Goal: Task Accomplishment & Management: Complete application form

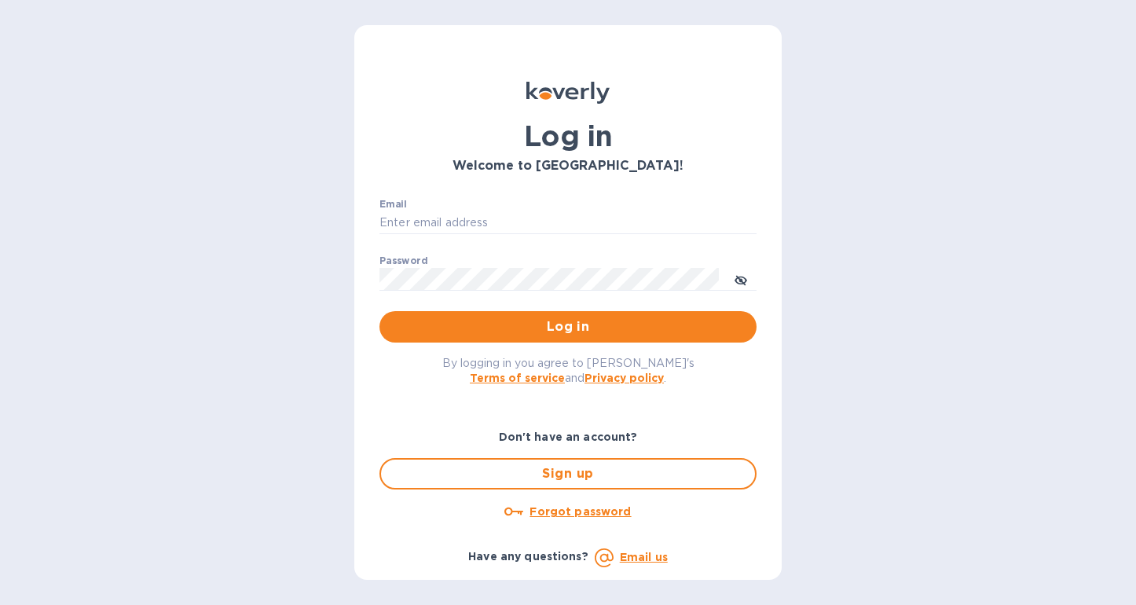
type input "[PERSON_NAME][EMAIL_ADDRESS][DOMAIN_NAME]"
click at [630, 349] on div "By logging in you agree to [PERSON_NAME]'s Terms of service and Privacy policy ." at bounding box center [568, 370] width 402 height 55
click at [630, 336] on span "Log in" at bounding box center [568, 326] width 352 height 19
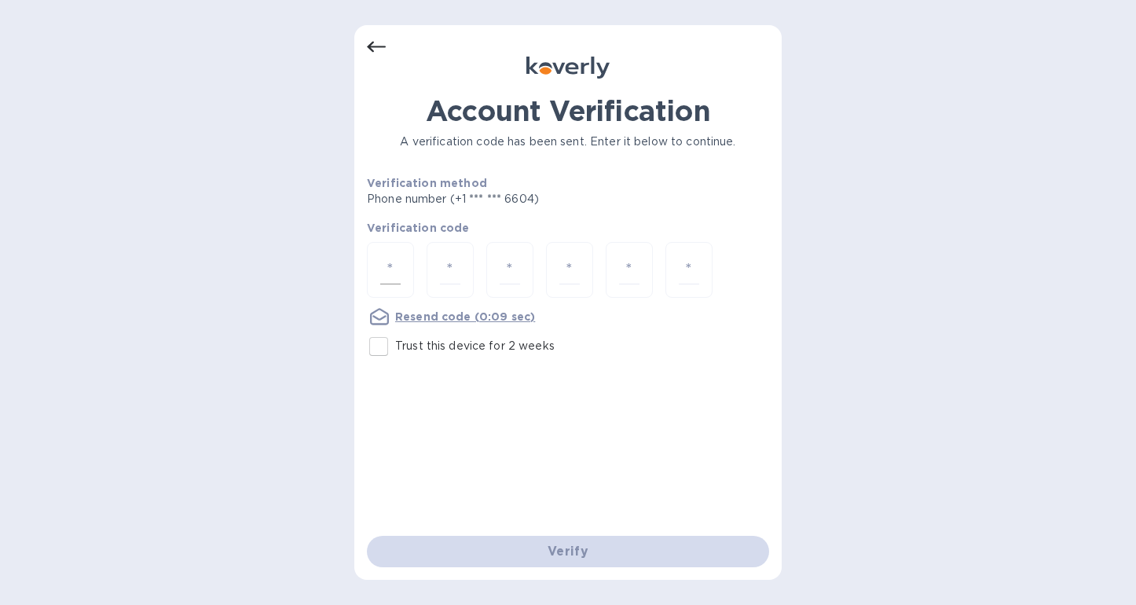
click at [391, 273] on input "number" at bounding box center [390, 269] width 20 height 29
type input "2"
type input "4"
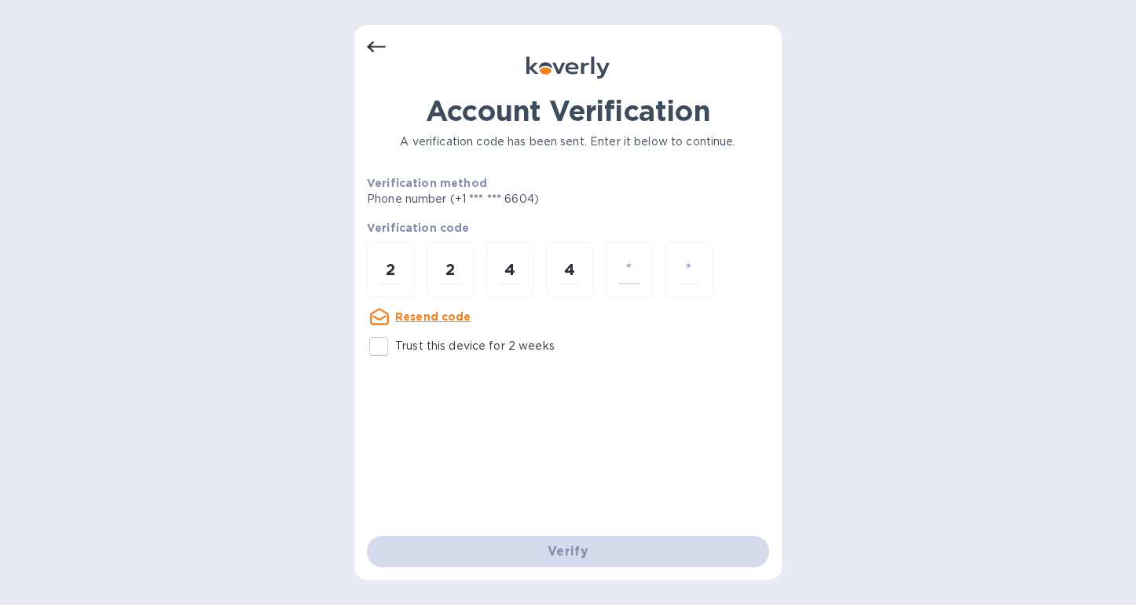
type input "5"
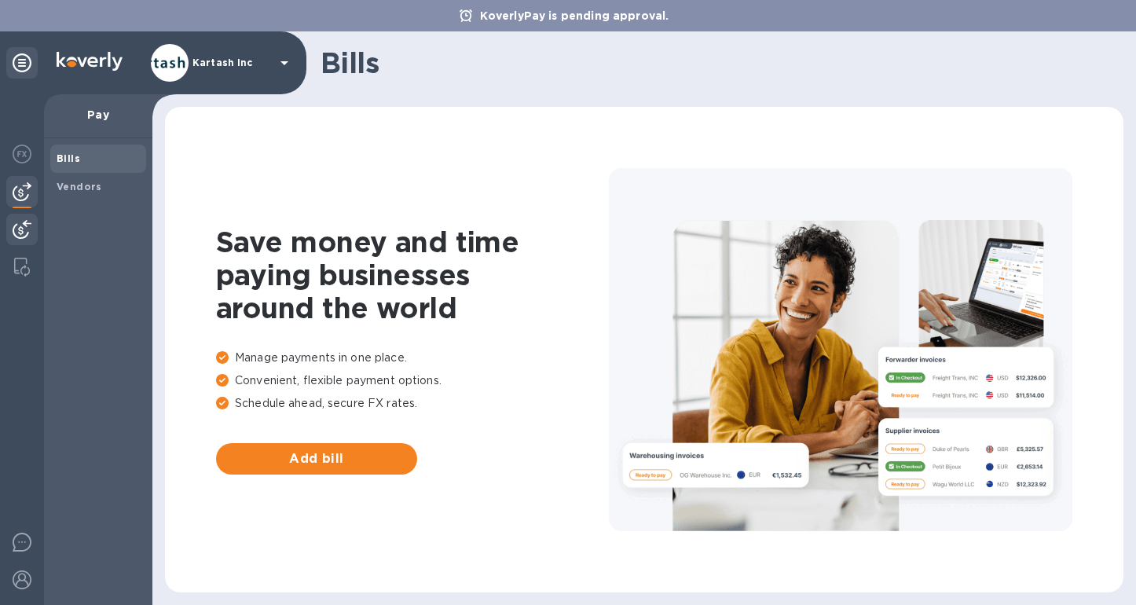
click at [20, 232] on img at bounding box center [22, 229] width 19 height 19
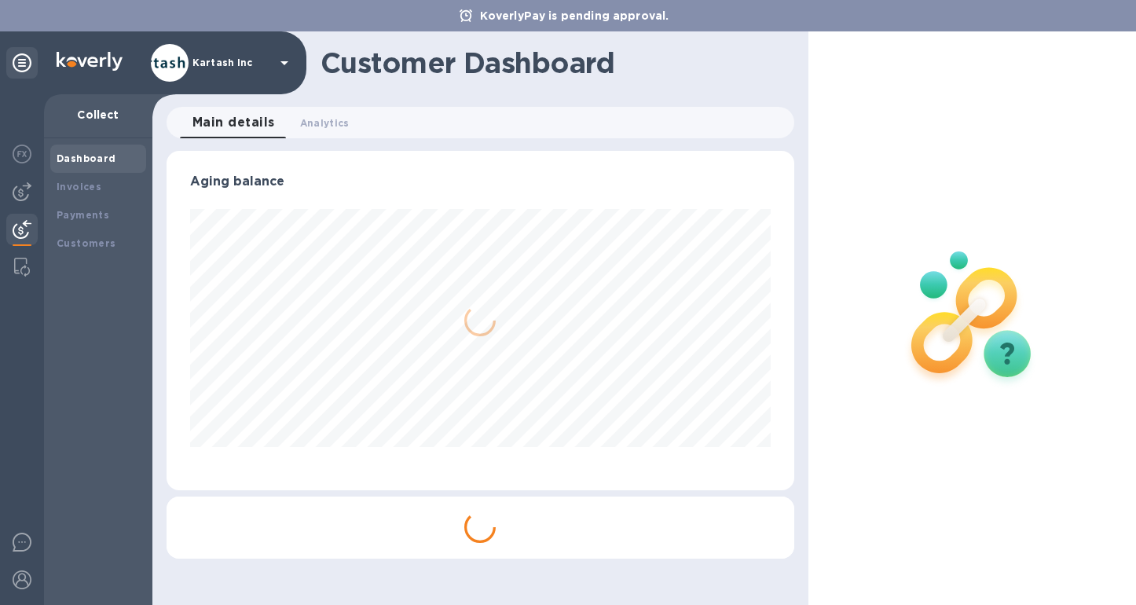
scroll to position [339, 628]
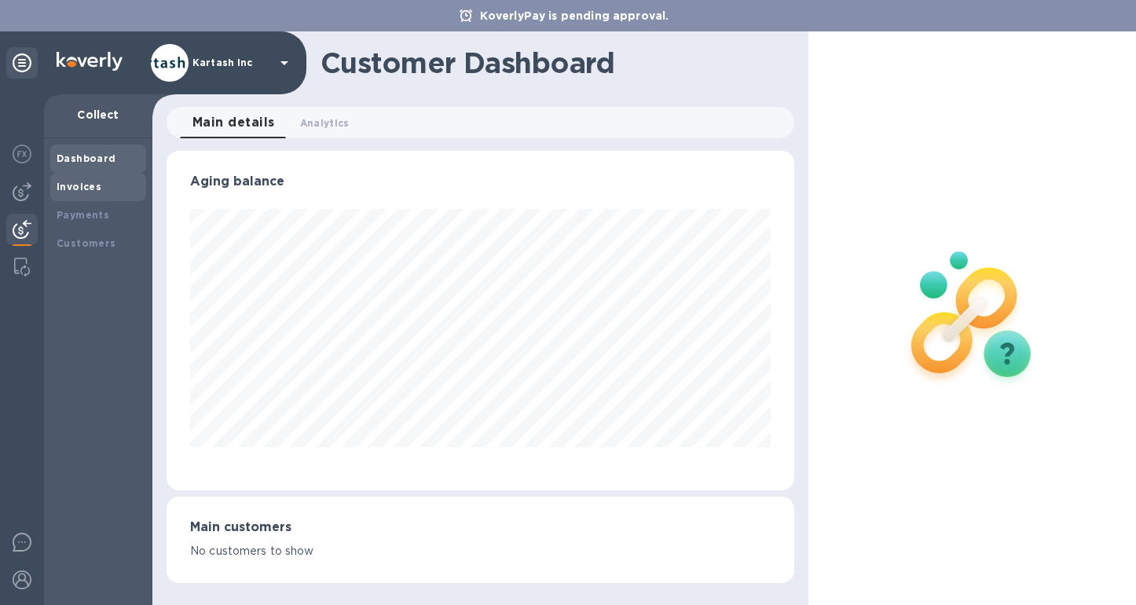
click at [87, 183] on b "Invoices" at bounding box center [79, 187] width 45 height 12
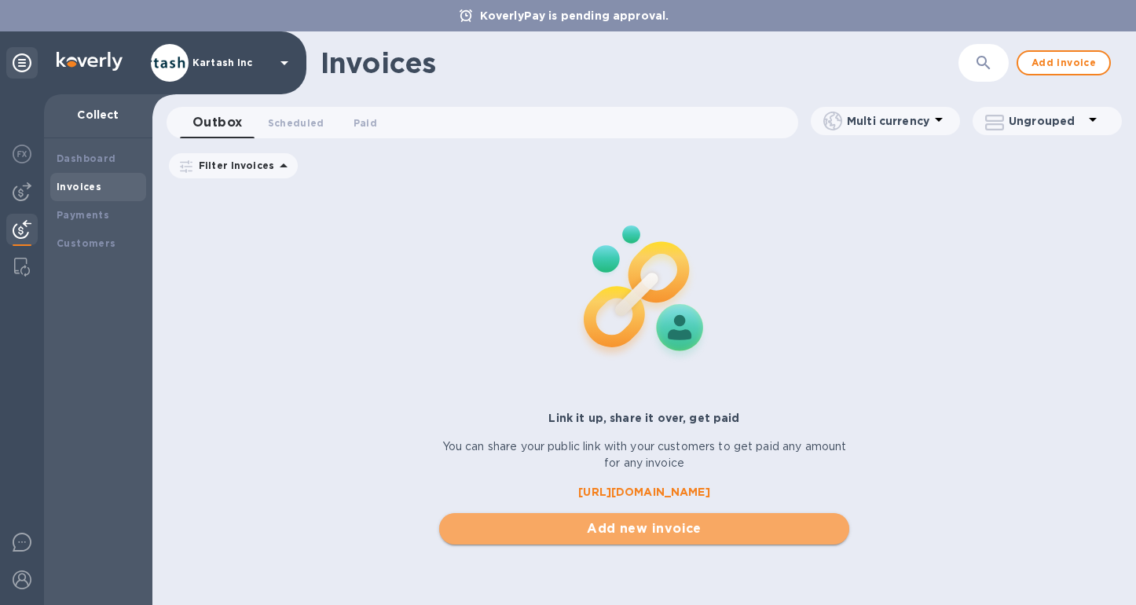
click at [630, 535] on span "Add new invoice" at bounding box center [644, 528] width 385 height 19
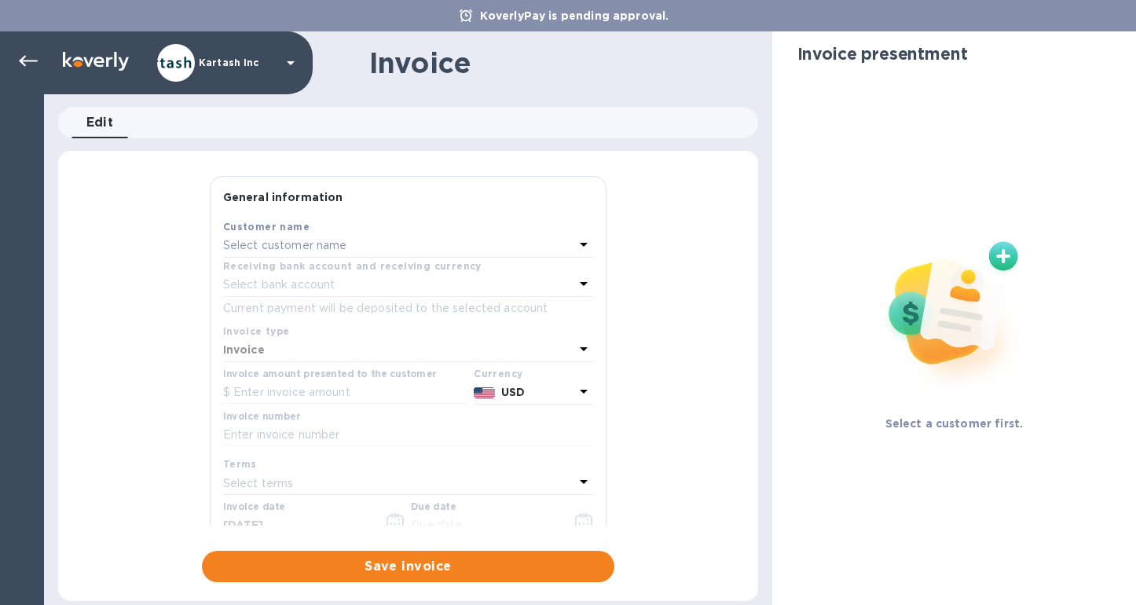
click at [342, 246] on p "Select customer name" at bounding box center [285, 245] width 124 height 16
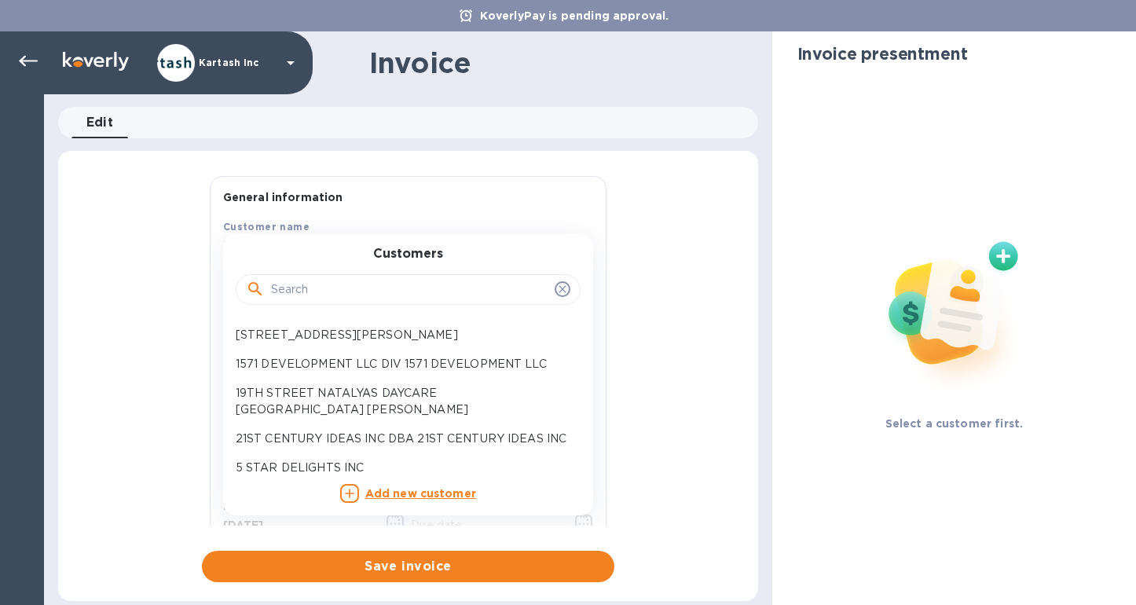
click at [330, 291] on input "text" at bounding box center [409, 290] width 277 height 24
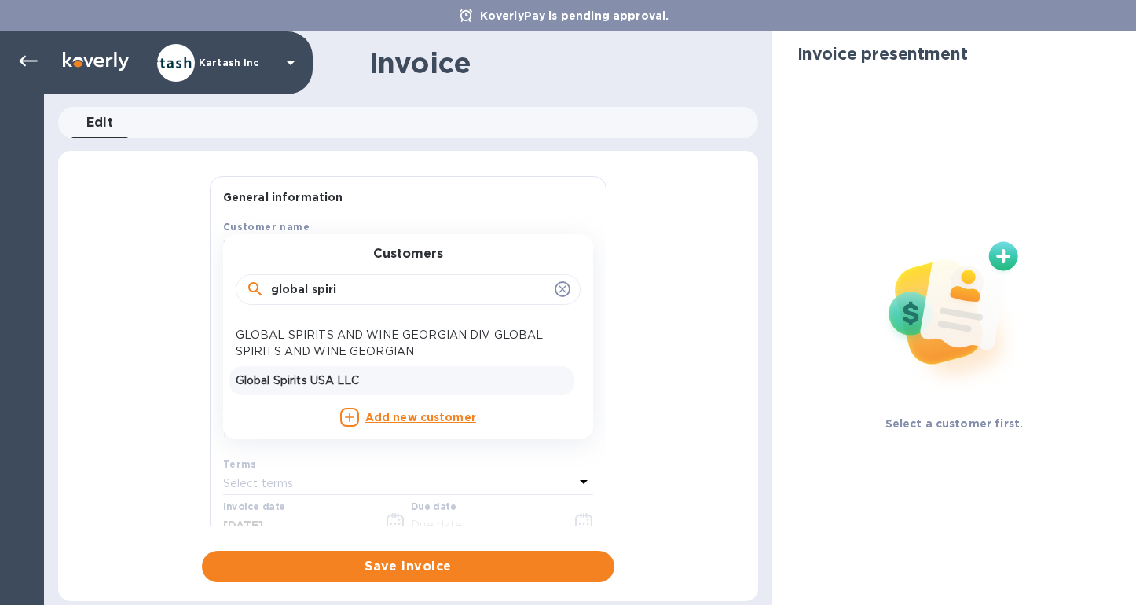
type input "global spiri"
click at [332, 382] on p "Global Spirits USA LLC" at bounding box center [402, 380] width 332 height 16
type input "[DATE]"
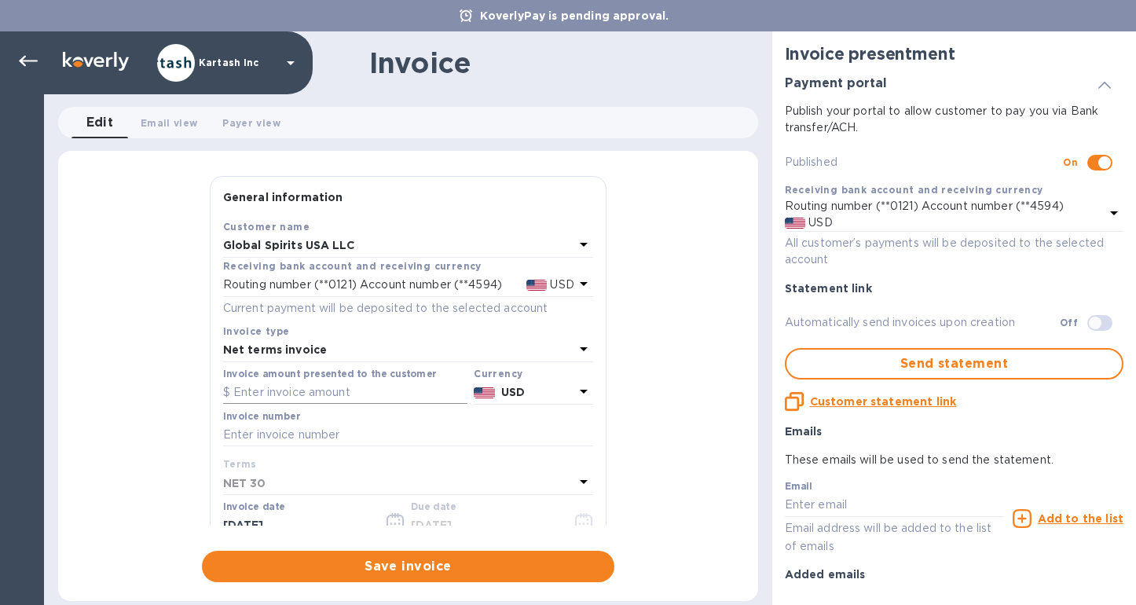
click at [330, 386] on input "text" at bounding box center [345, 393] width 244 height 24
type input "7,416"
paste input "109782I"
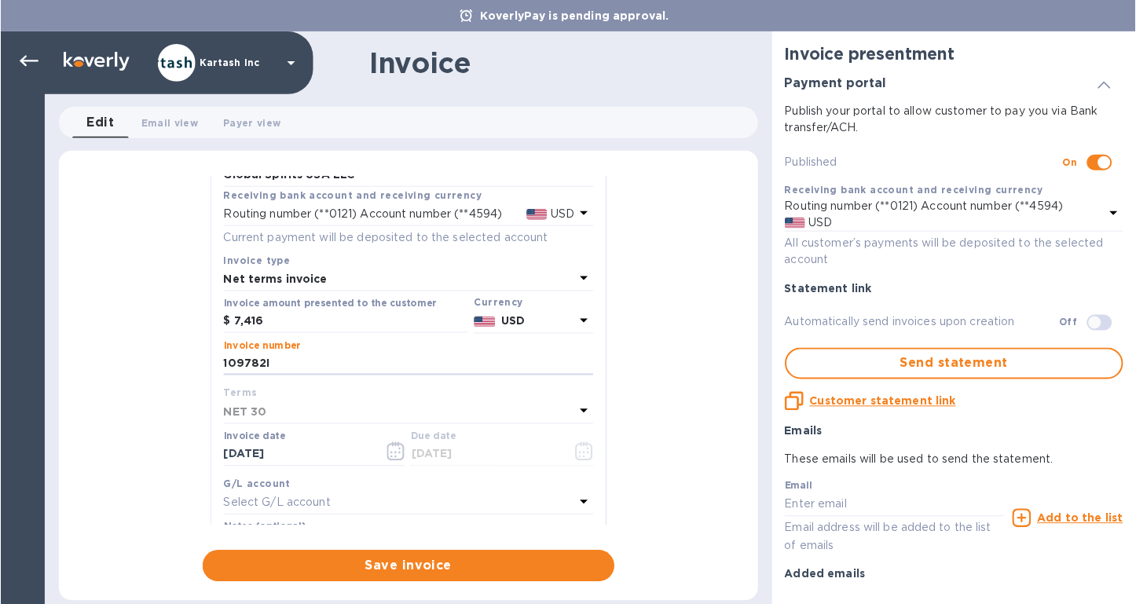
scroll to position [145, 0]
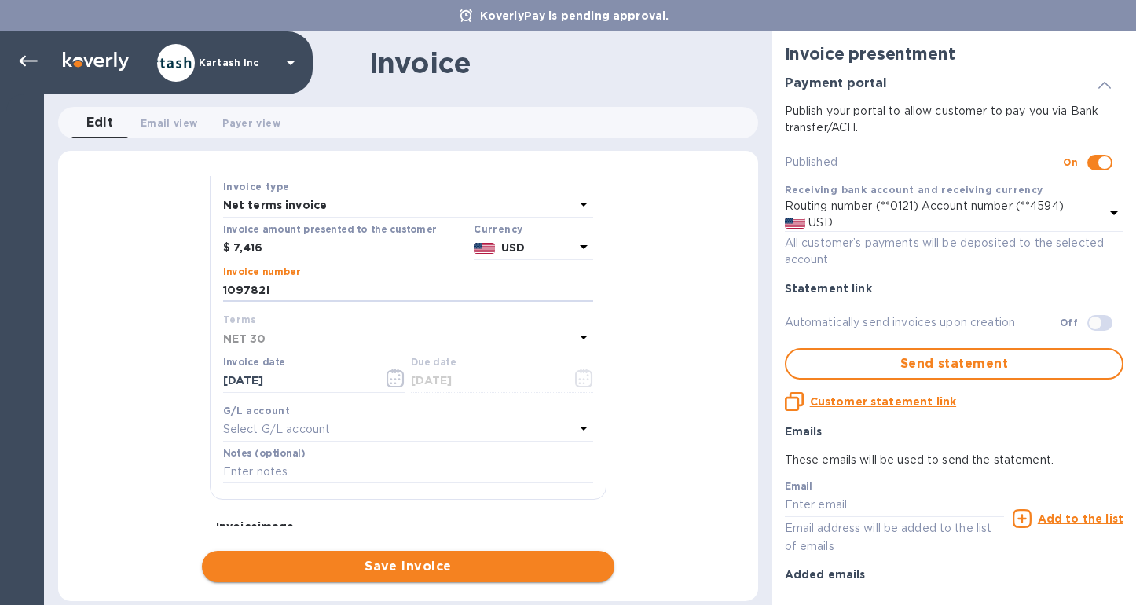
type input "109782I"
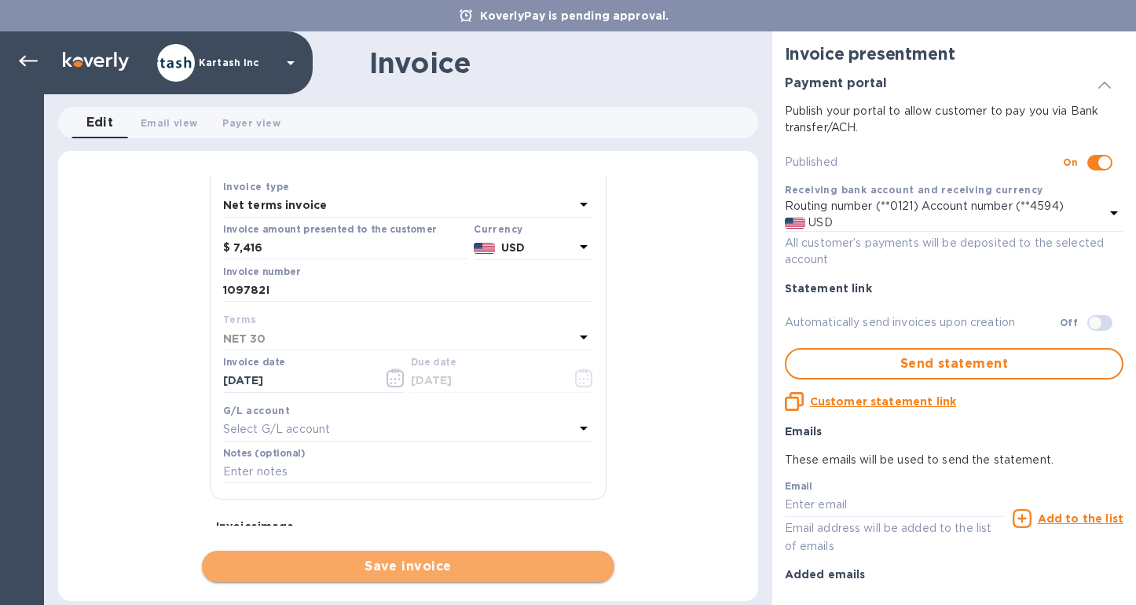
click at [424, 563] on span "Save invoice" at bounding box center [407, 566] width 387 height 19
